Goal: Check status: Check status

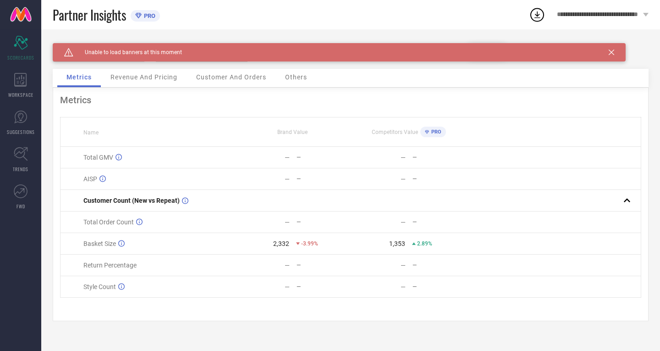
click at [612, 55] on icon at bounding box center [612, 53] width 6 height 6
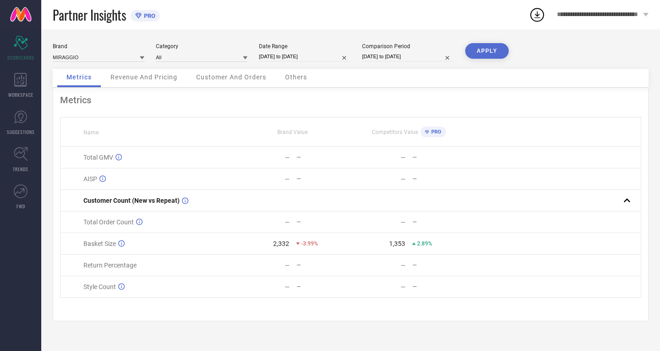
select select "7"
select select "2025"
select select "8"
select select "2025"
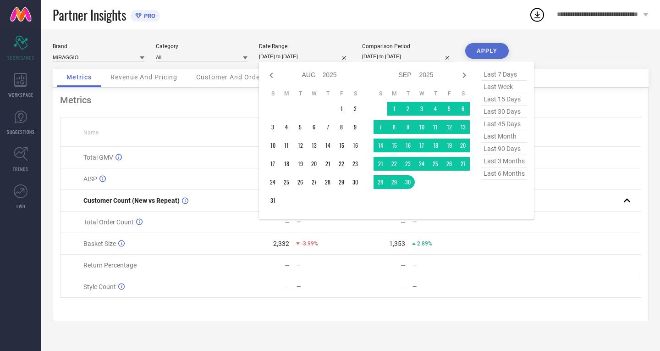
click at [300, 56] on input "[DATE] to [DATE]" at bounding box center [305, 57] width 92 height 10
click at [390, 105] on td "1" at bounding box center [394, 109] width 14 height 14
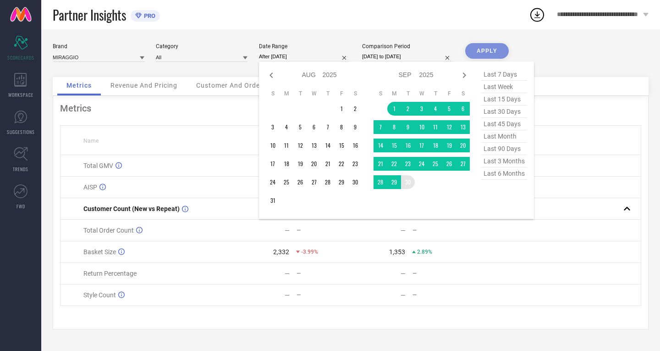
type input "[DATE] to [DATE]"
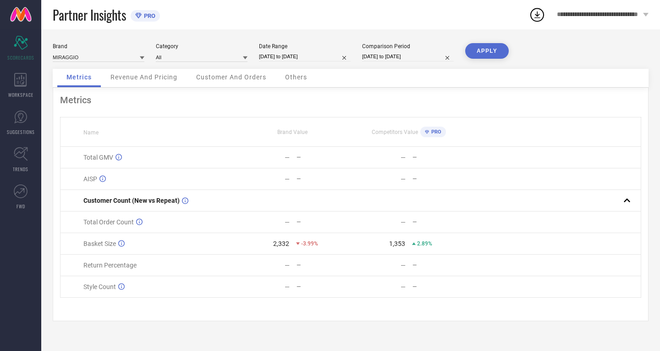
select select "7"
select select "2024"
select select "8"
select select "2024"
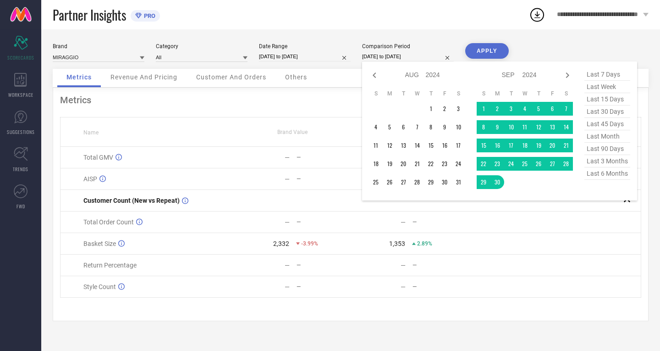
click at [384, 55] on input "[DATE] to [DATE]" at bounding box center [408, 57] width 92 height 10
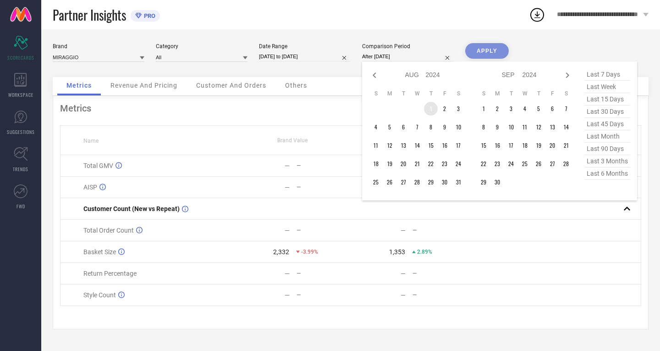
click at [428, 107] on td "1" at bounding box center [431, 109] width 14 height 14
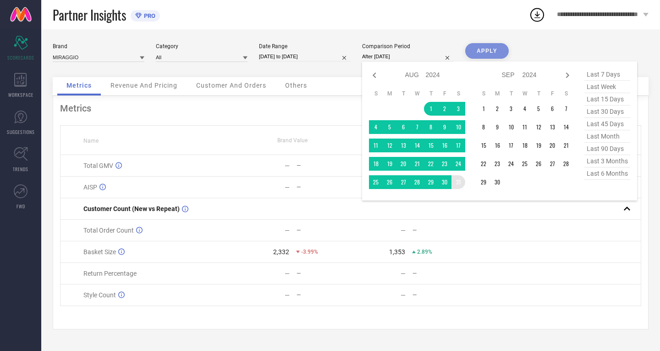
type input "[DATE] to [DATE]"
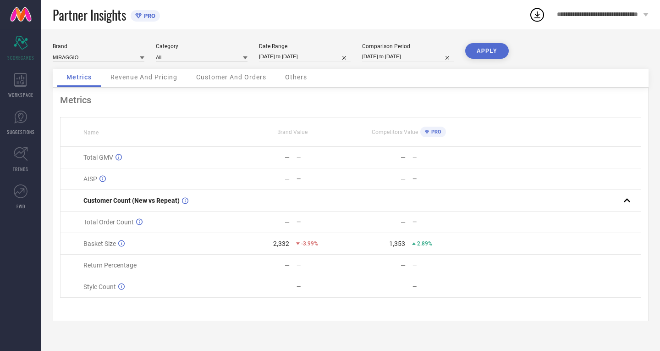
click at [479, 51] on button "APPLY" at bounding box center [487, 51] width 44 height 16
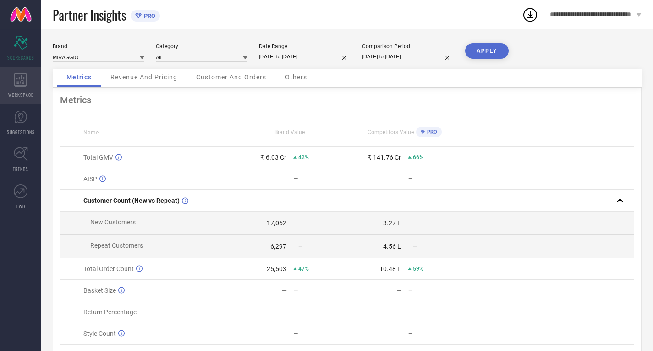
click at [14, 82] on div "WORKSPACE" at bounding box center [20, 85] width 41 height 37
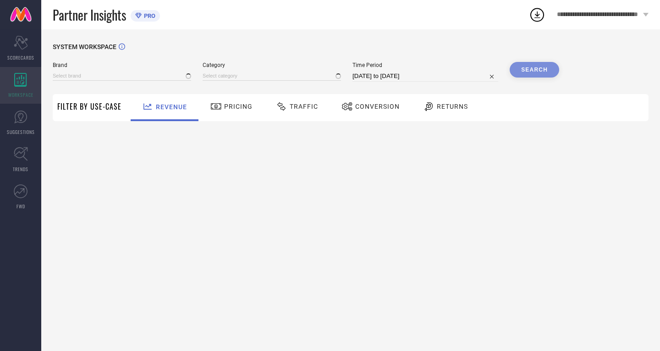
type input "MIRAGGIO"
type input "All"
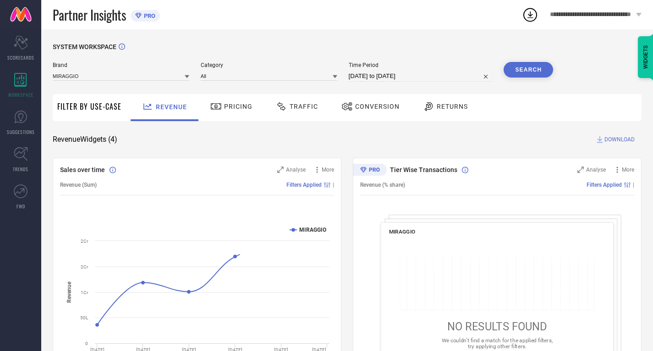
click at [299, 112] on div "Traffic" at bounding box center [297, 107] width 47 height 16
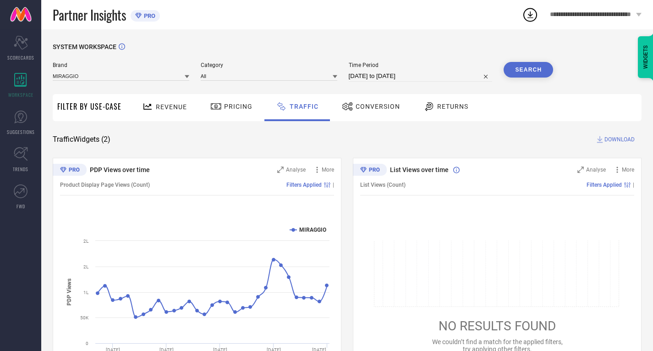
select select "7"
select select "2025"
select select "8"
select select "2025"
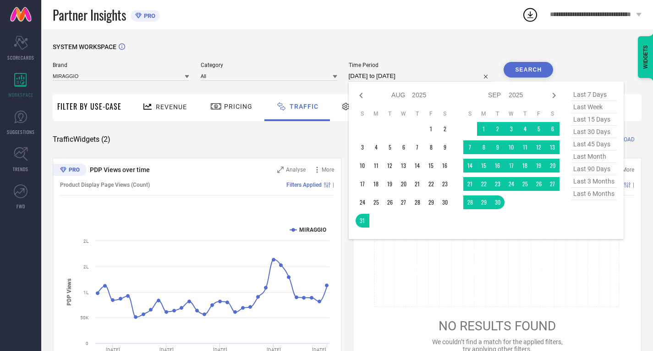
click at [365, 74] on input "[DATE] to [DATE]" at bounding box center [421, 76] width 144 height 11
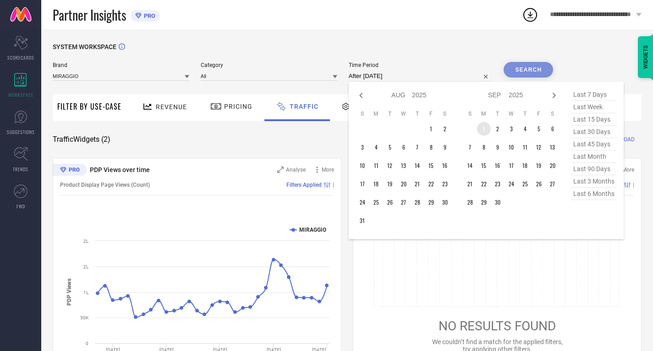
click at [484, 128] on td "1" at bounding box center [484, 129] width 14 height 14
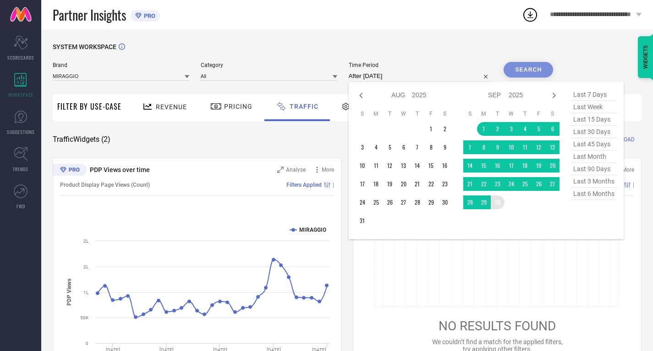
type input "[DATE] to [DATE]"
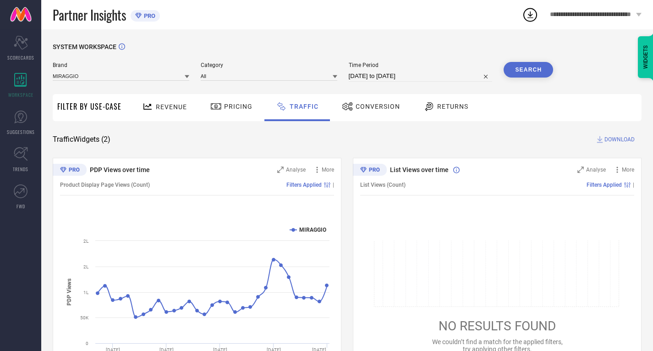
click at [519, 62] on button "Search" at bounding box center [529, 70] width 50 height 16
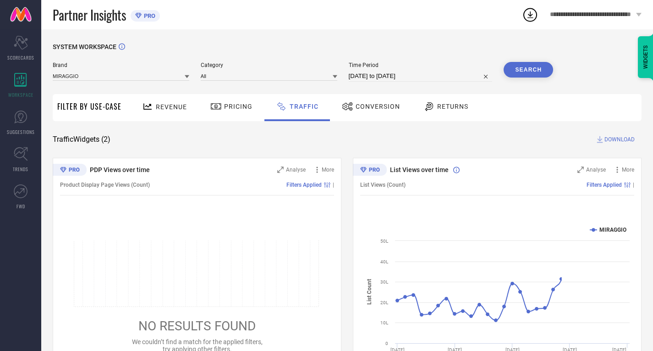
scroll to position [50, 0]
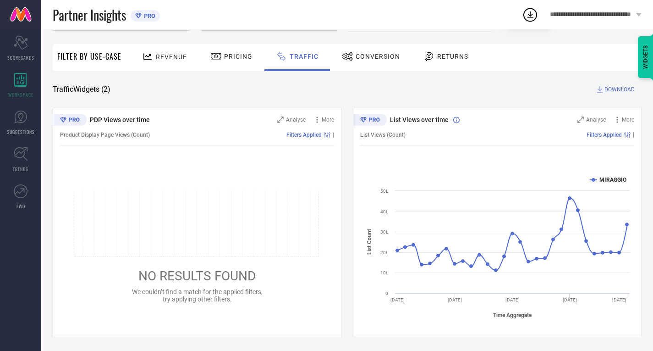
click at [181, 193] on icon at bounding box center [197, 223] width 247 height 67
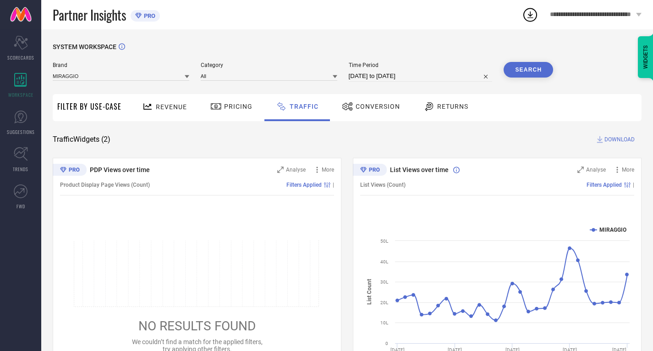
click at [366, 105] on span "Conversion" at bounding box center [378, 106] width 44 height 7
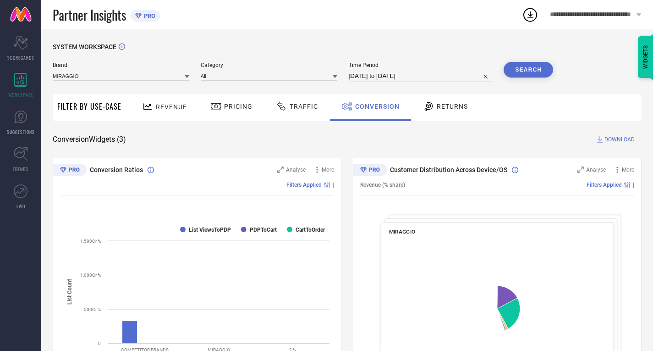
click at [305, 107] on span "Traffic" at bounding box center [304, 106] width 28 height 7
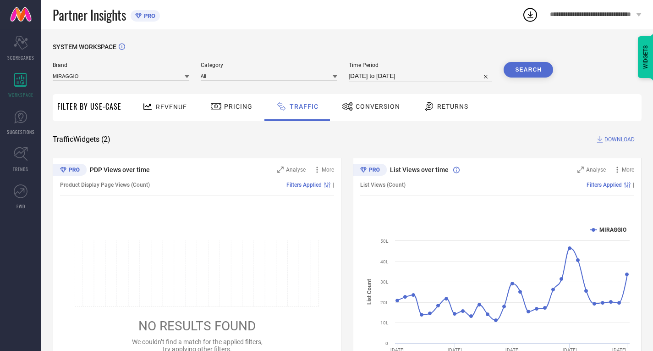
click at [334, 116] on div "Conversion" at bounding box center [371, 107] width 81 height 27
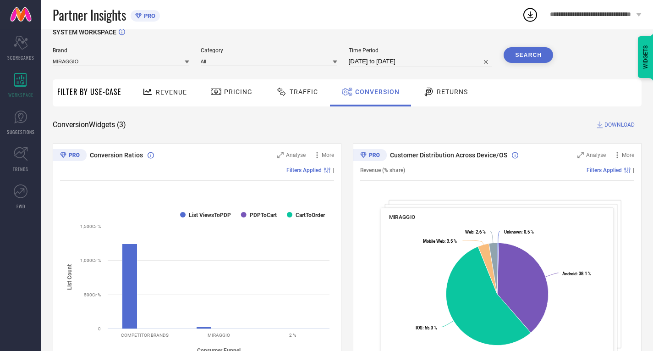
scroll to position [10, 0]
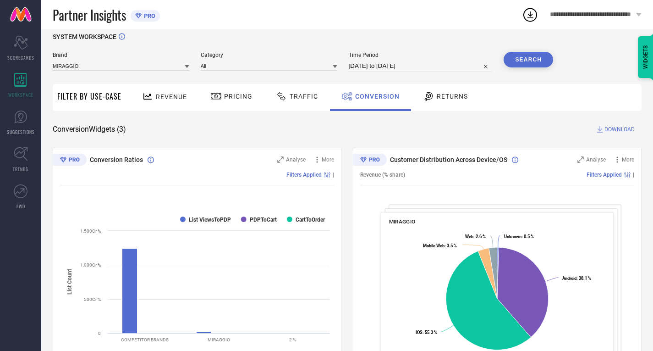
click at [303, 101] on div "Traffic" at bounding box center [297, 96] width 47 height 16
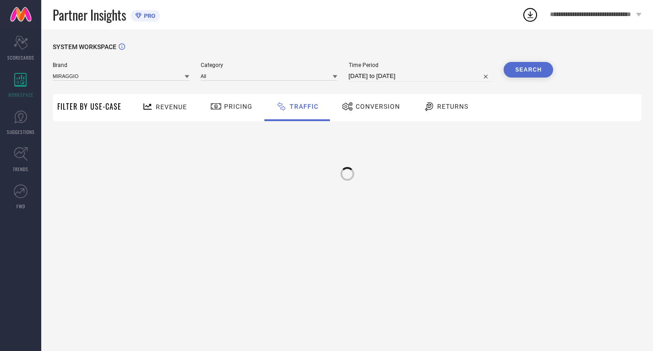
scroll to position [0, 0]
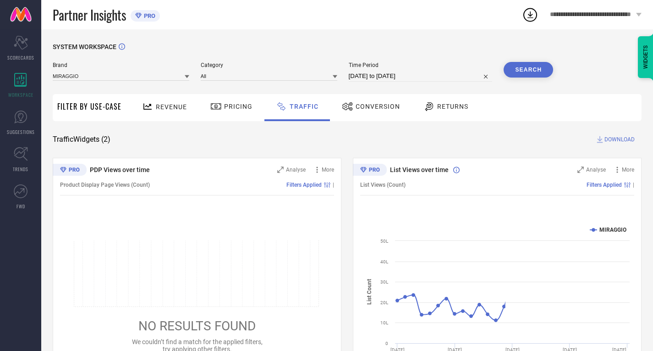
click at [531, 77] on button "Search" at bounding box center [529, 70] width 50 height 16
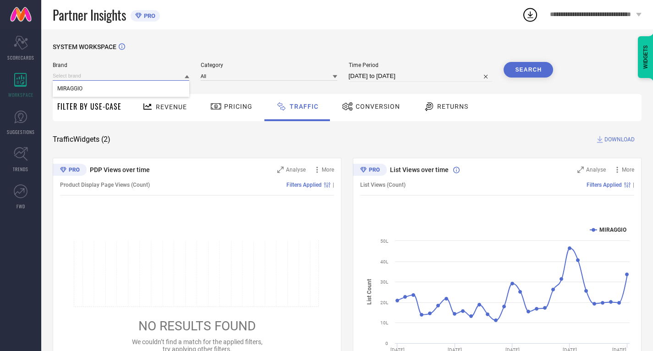
click at [138, 74] on input at bounding box center [121, 76] width 137 height 10
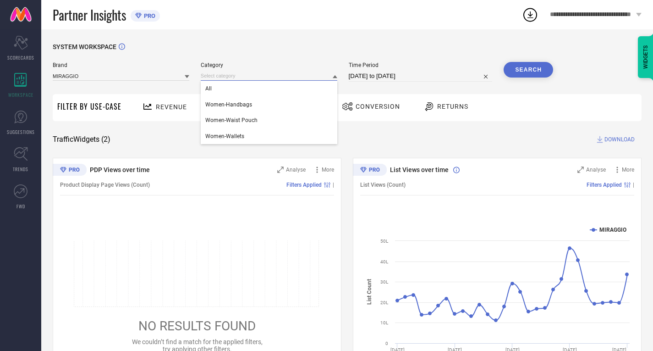
click at [229, 79] on input at bounding box center [269, 76] width 137 height 10
click at [221, 108] on span "Women-Handbags" at bounding box center [228, 104] width 47 height 6
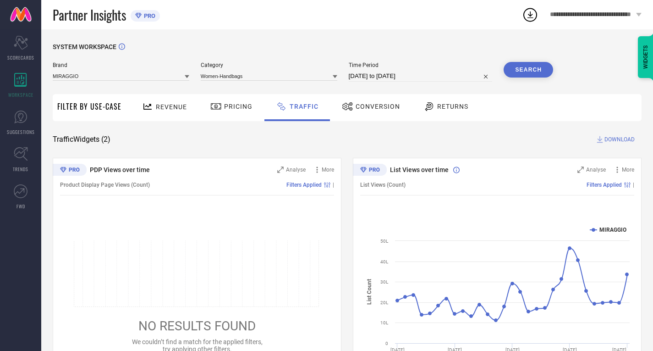
click at [518, 70] on button "Search" at bounding box center [529, 70] width 50 height 16
